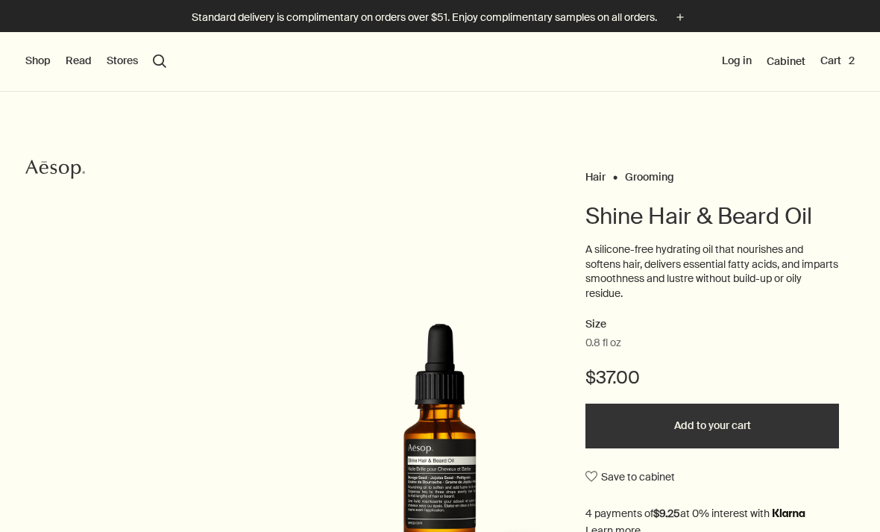
click at [37, 66] on button "Shop" at bounding box center [37, 61] width 25 height 15
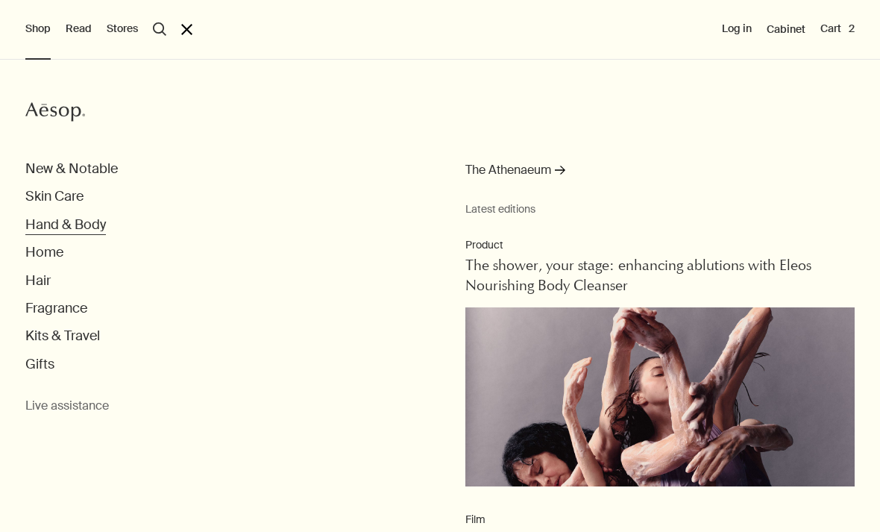
click at [100, 222] on button "Hand & Body" at bounding box center [65, 224] width 81 height 17
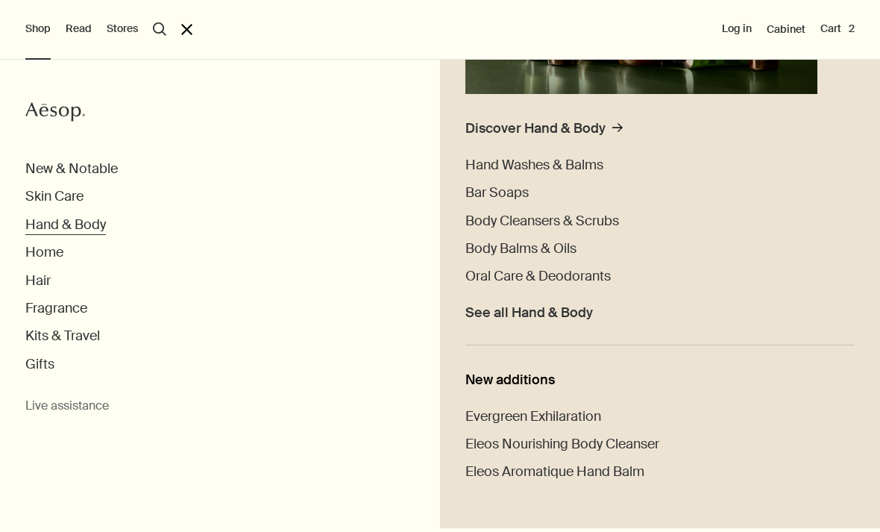
scroll to position [337, 0]
click at [77, 189] on button "Skin Care" at bounding box center [54, 196] width 58 height 17
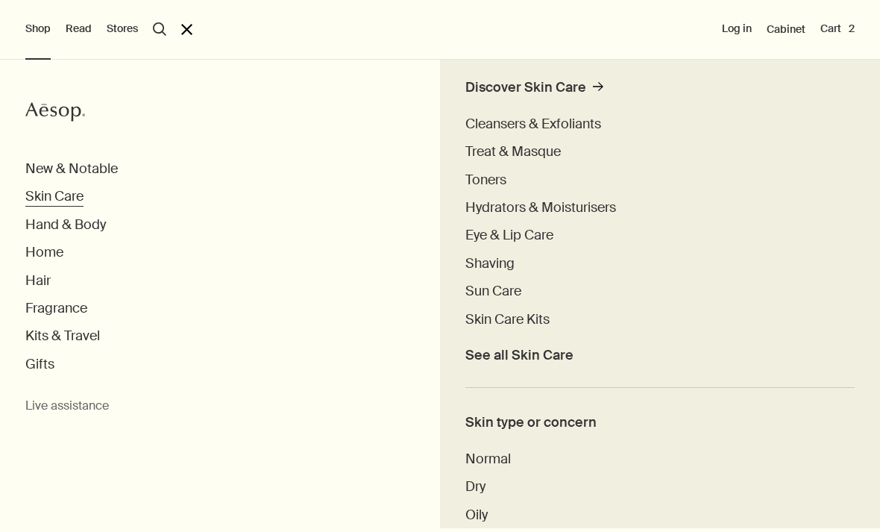
scroll to position [383, 0]
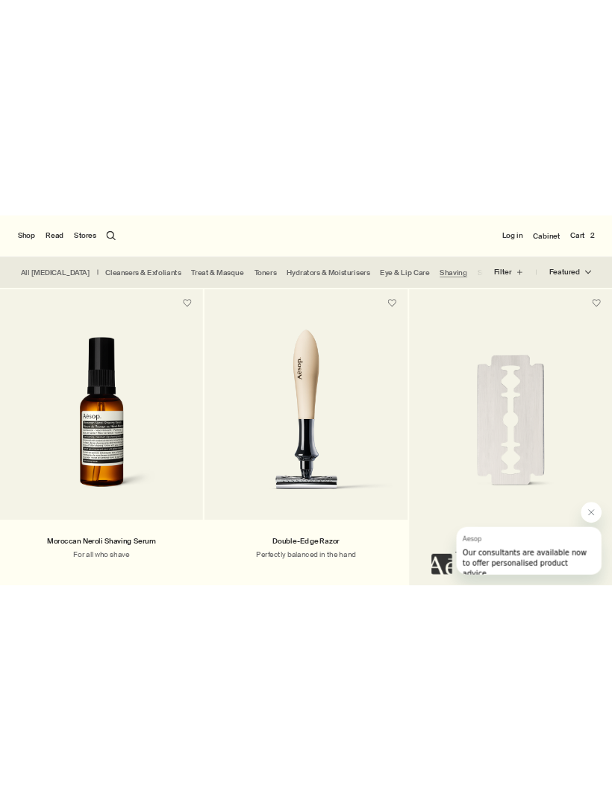
scroll to position [307, 0]
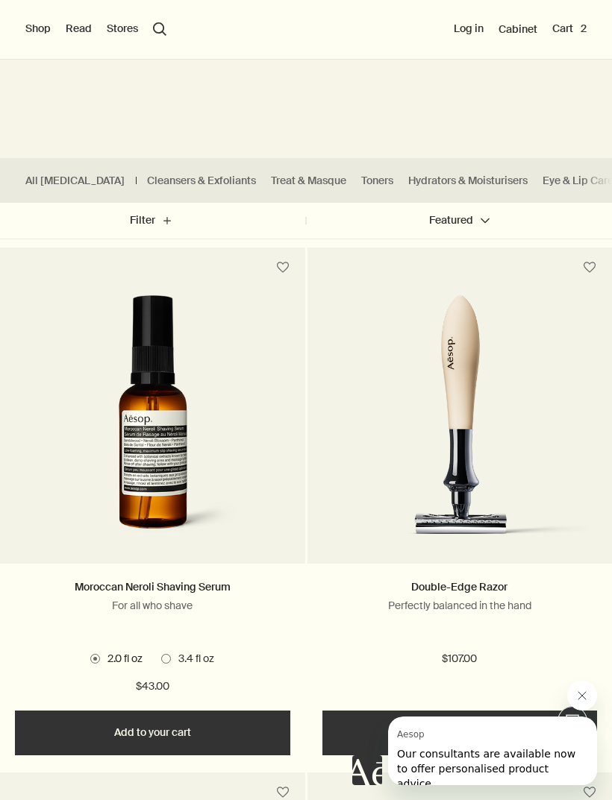
click at [374, 392] on img at bounding box center [459, 425] width 257 height 261
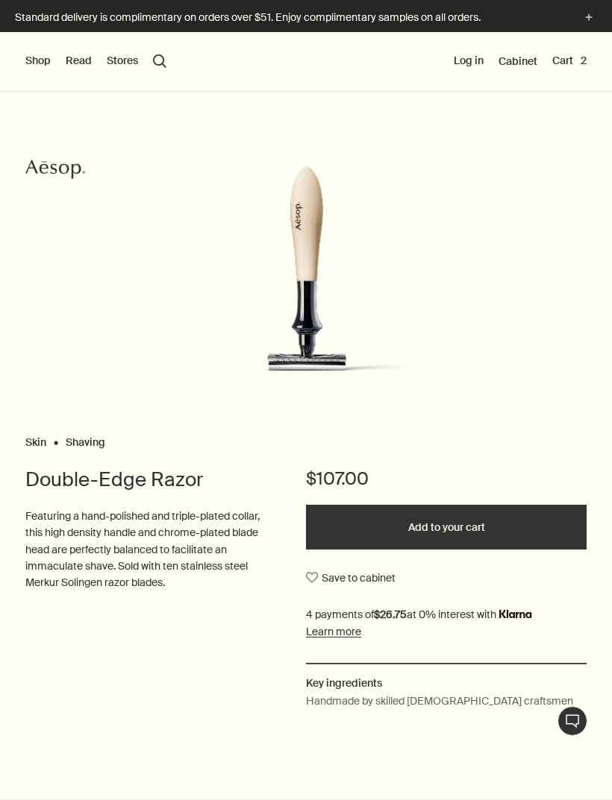
click at [334, 254] on img at bounding box center [306, 278] width 220 height 224
